Goal: Find specific page/section: Find specific page/section

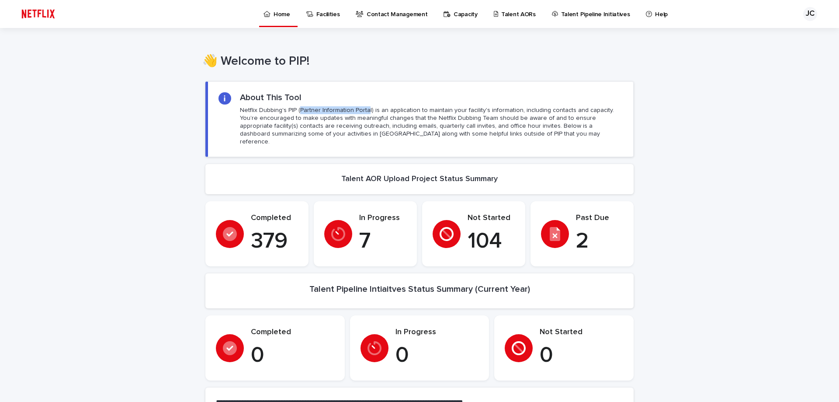
drag, startPoint x: 361, startPoint y: 111, endPoint x: 296, endPoint y: 107, distance: 65.7
click at [296, 107] on p "Netflix Dubbing's PIP (Partner Information Portal) is an application to maintai…" at bounding box center [431, 126] width 383 height 40
click at [374, 112] on p "Netflix Dubbing's PIP (Partner Information Portal) is an application to maintai…" at bounding box center [431, 126] width 383 height 40
click at [385, 17] on p "Contact Management" at bounding box center [397, 9] width 61 height 18
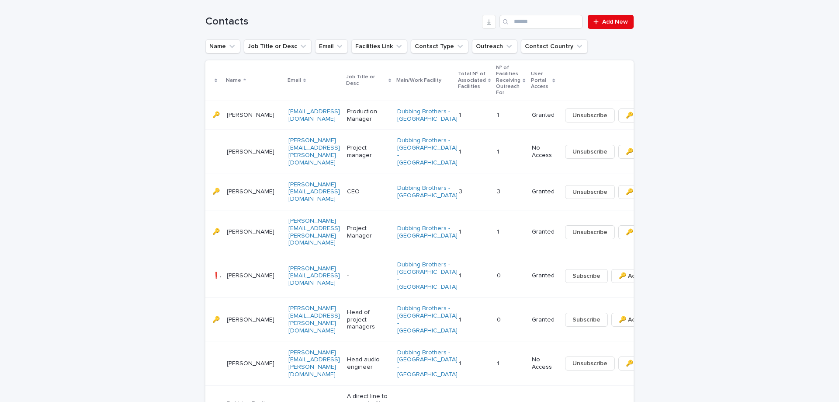
scroll to position [197, 0]
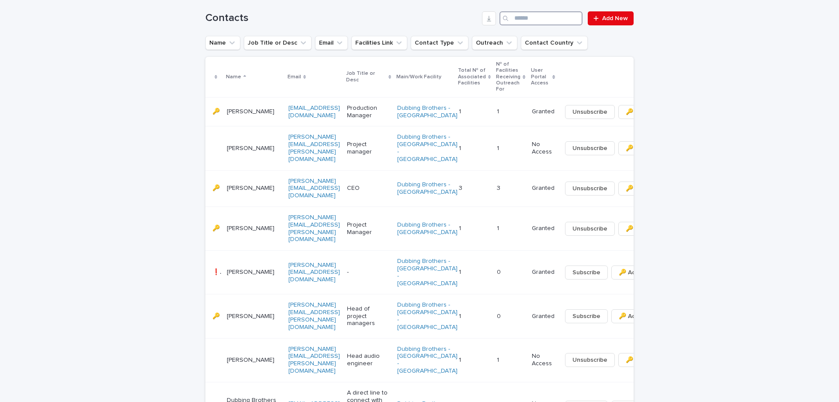
click at [544, 18] on input "Search" at bounding box center [540, 18] width 83 height 14
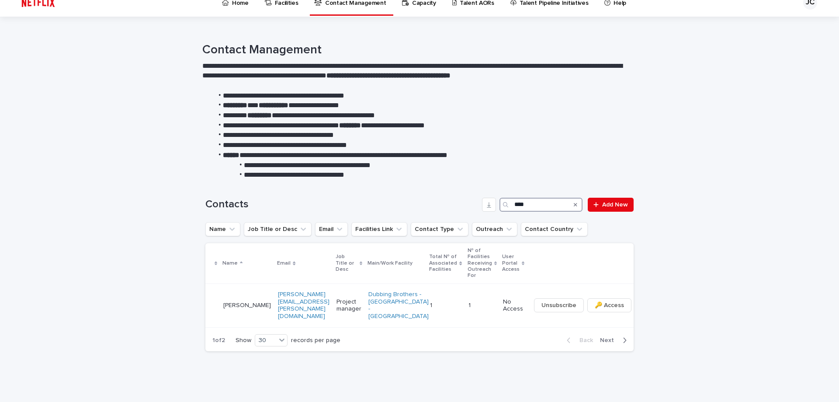
scroll to position [6, 0]
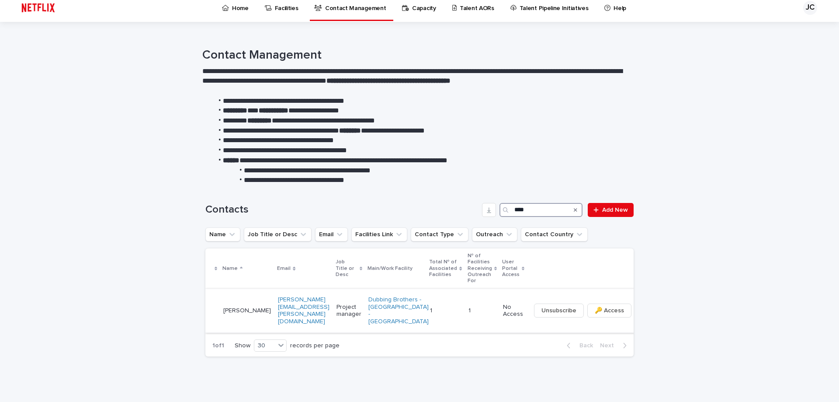
type input "****"
click at [237, 288] on td "[PERSON_NAME]" at bounding box center [247, 310] width 55 height 44
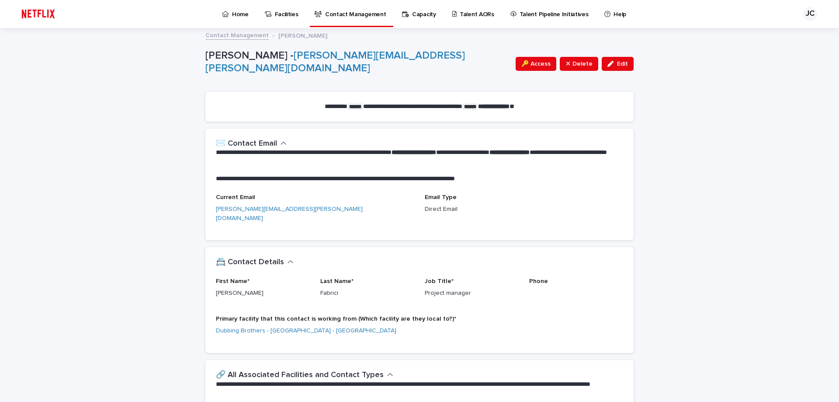
click at [412, 14] on p "Capacity" at bounding box center [424, 9] width 24 height 18
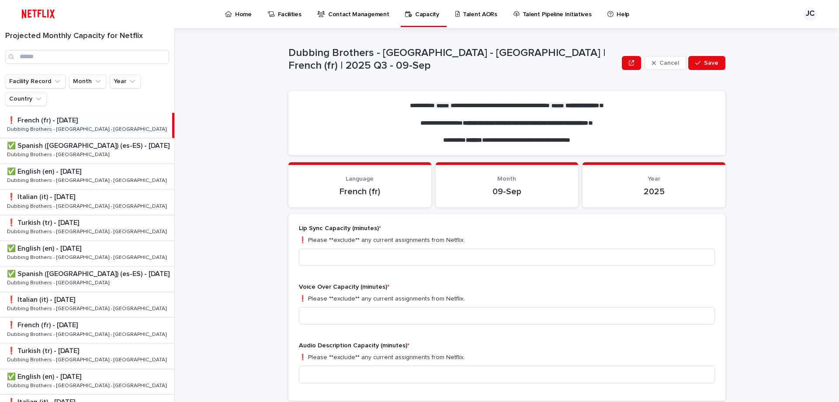
click at [83, 132] on p "Dubbing Brothers - [GEOGRAPHIC_DATA] - [GEOGRAPHIC_DATA]" at bounding box center [87, 129] width 161 height 8
click at [83, 149] on p "✅ Spanish ([GEOGRAPHIC_DATA]) (es-ES) - [DATE]" at bounding box center [89, 145] width 164 height 10
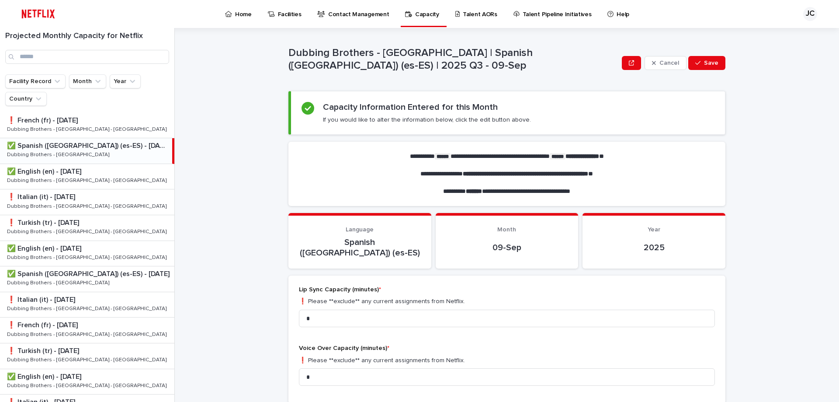
click at [477, 20] on link "Talent AORs" at bounding box center [477, 13] width 47 height 27
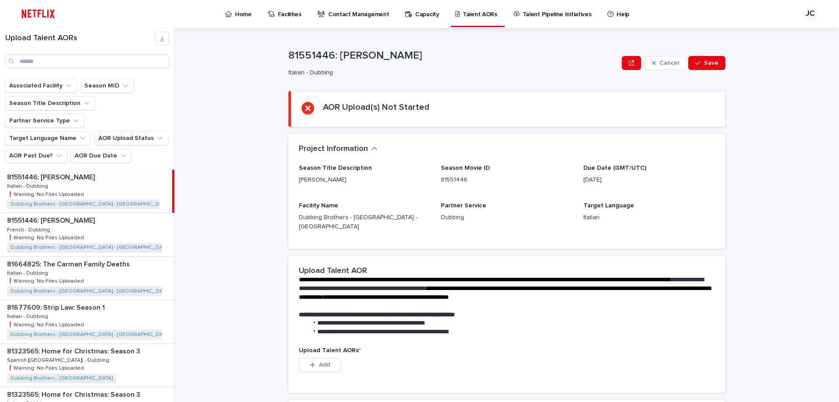
click at [286, 11] on p "Facilities" at bounding box center [290, 9] width 24 height 18
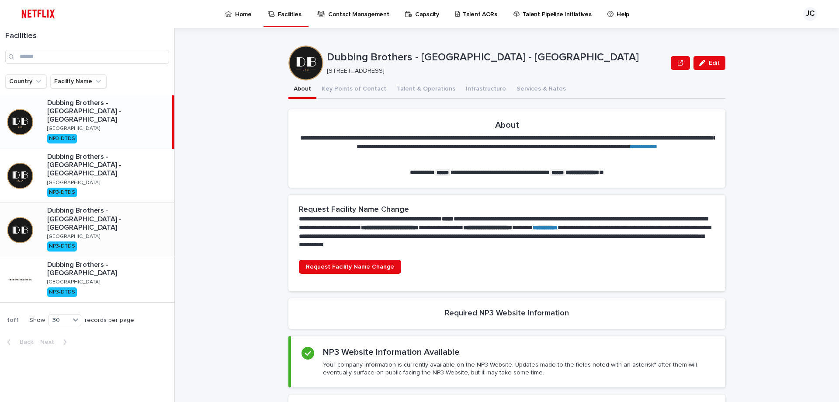
click at [101, 206] on p "Dubbing Brothers - [GEOGRAPHIC_DATA] - [GEOGRAPHIC_DATA]" at bounding box center [109, 218] width 124 height 25
click at [348, 87] on button "Key Points of Contact" at bounding box center [353, 89] width 75 height 18
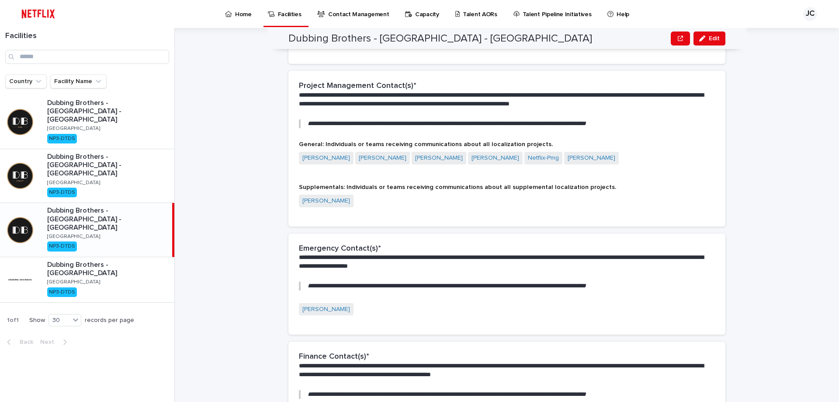
scroll to position [276, 0]
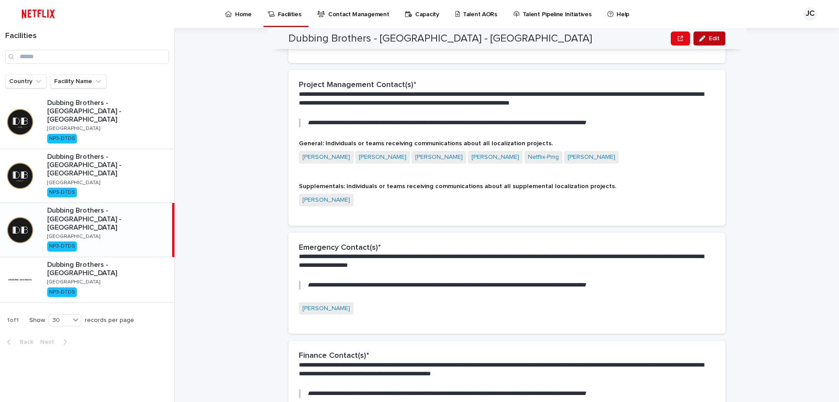
click at [714, 40] on span "Edit" at bounding box center [714, 38] width 11 height 6
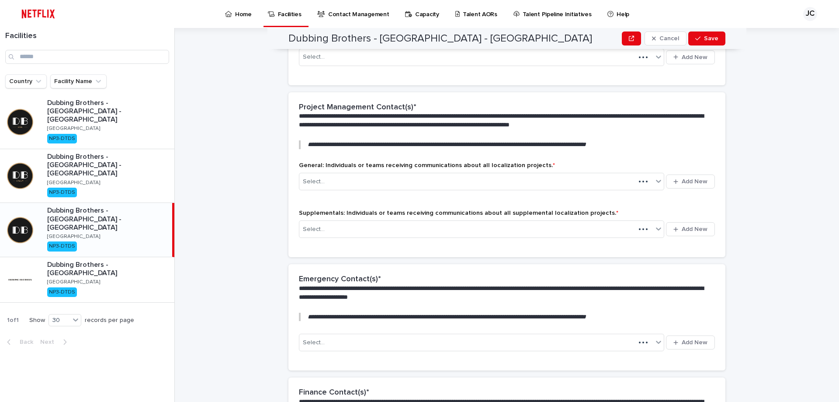
scroll to position [322, 0]
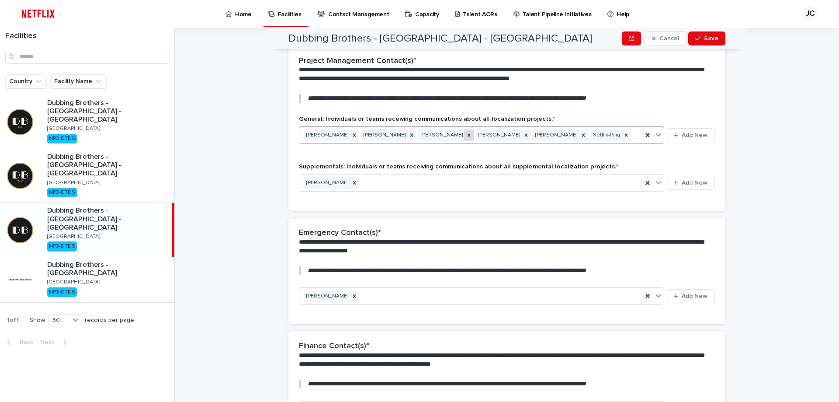
click at [466, 132] on icon at bounding box center [469, 135] width 6 height 6
click at [701, 35] on button "Save" at bounding box center [706, 38] width 37 height 14
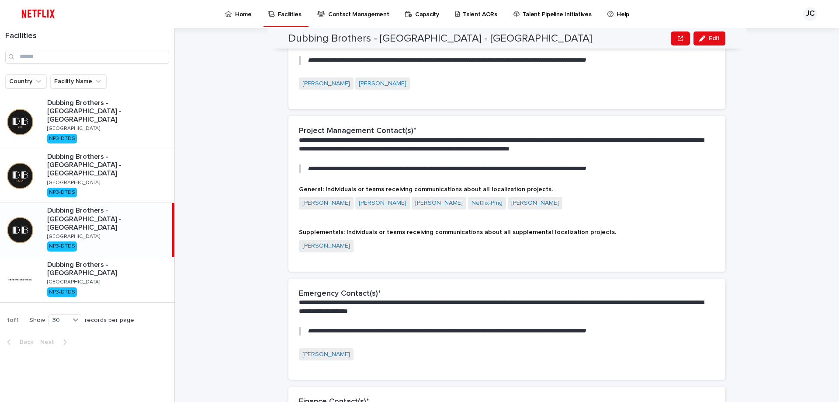
scroll to position [0, 0]
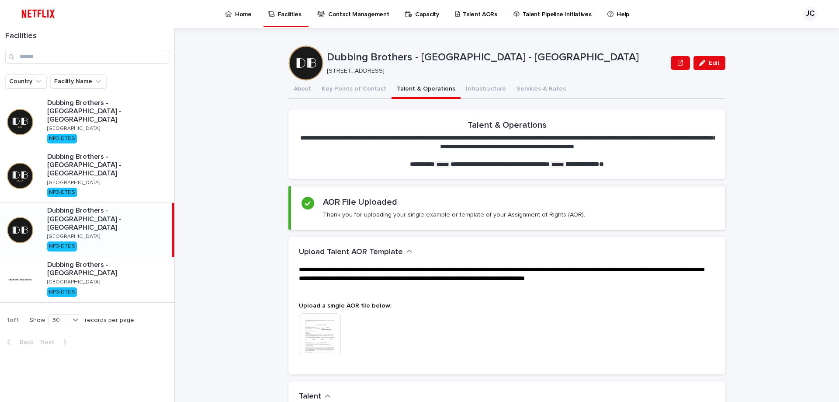
click at [418, 93] on button "Talent & Operations" at bounding box center [425, 89] width 69 height 18
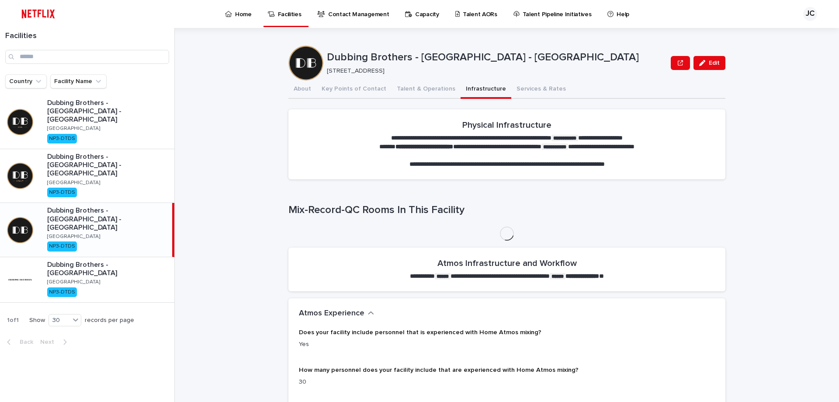
click at [469, 96] on button "Infrastructure" at bounding box center [486, 89] width 51 height 18
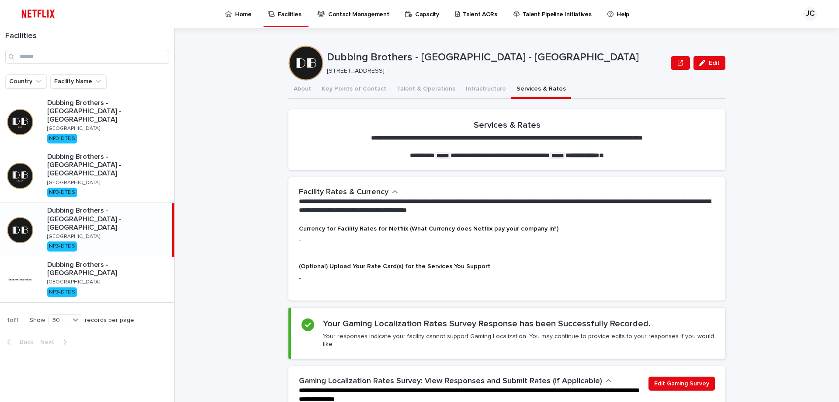
click at [514, 93] on button "Services & Rates" at bounding box center [541, 89] width 60 height 18
